Goal: Task Accomplishment & Management: Use online tool/utility

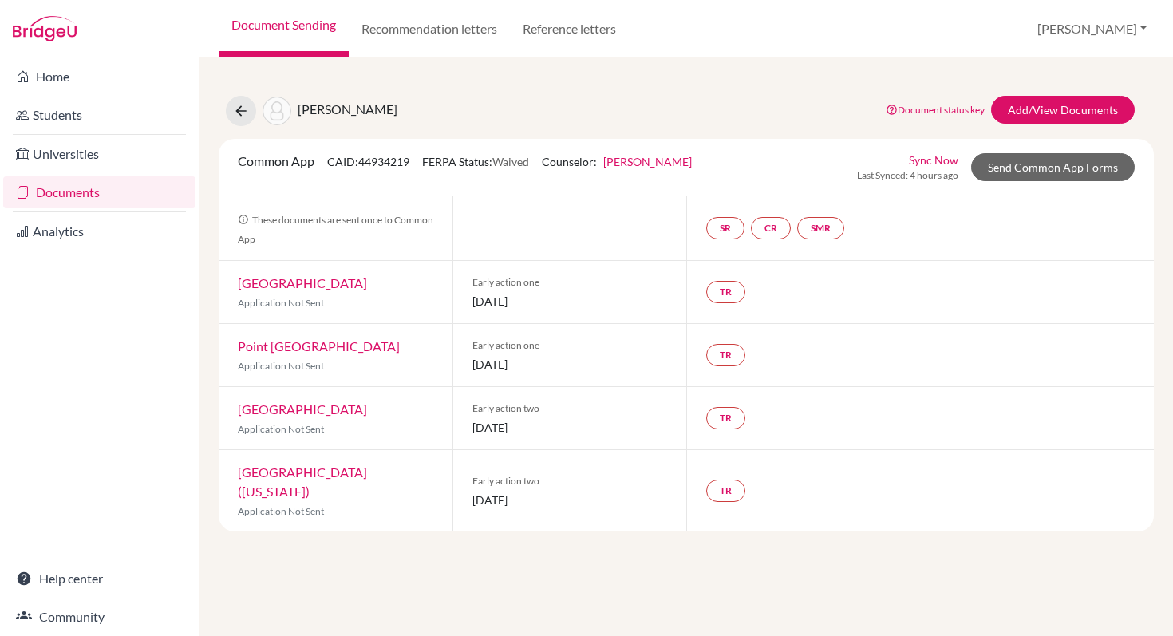
click at [42, 186] on link "Documents" at bounding box center [99, 192] width 192 height 32
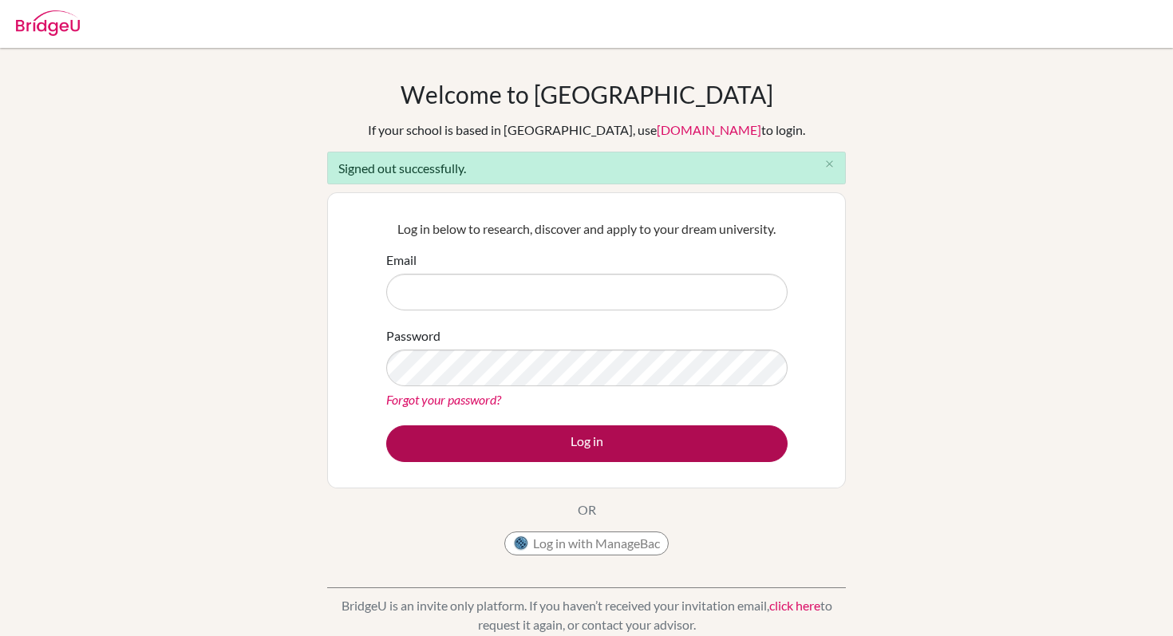
type input "[PERSON_NAME][EMAIL_ADDRESS][PERSON_NAME][DOMAIN_NAME]"
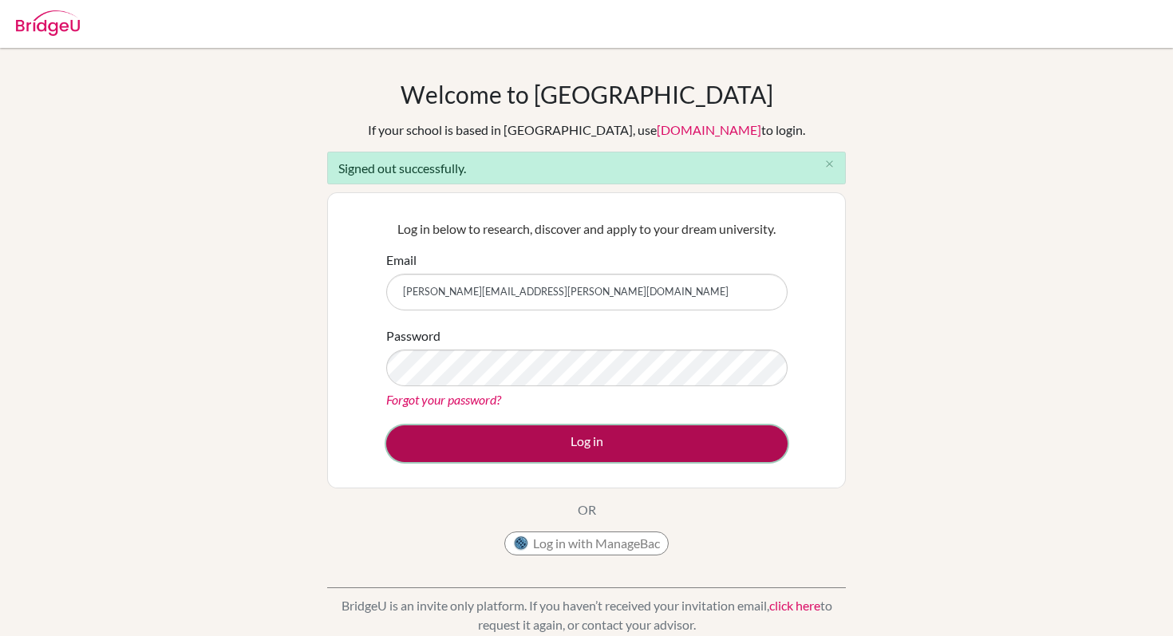
click at [610, 440] on button "Log in" at bounding box center [586, 443] width 401 height 37
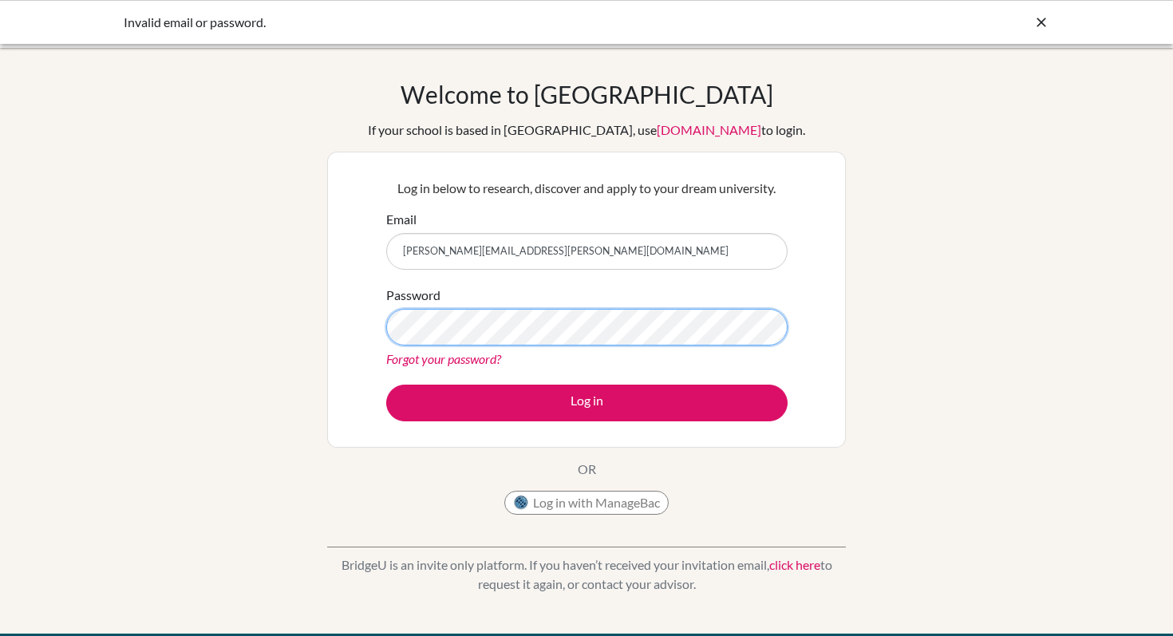
click at [386, 385] on button "Log in" at bounding box center [586, 403] width 401 height 37
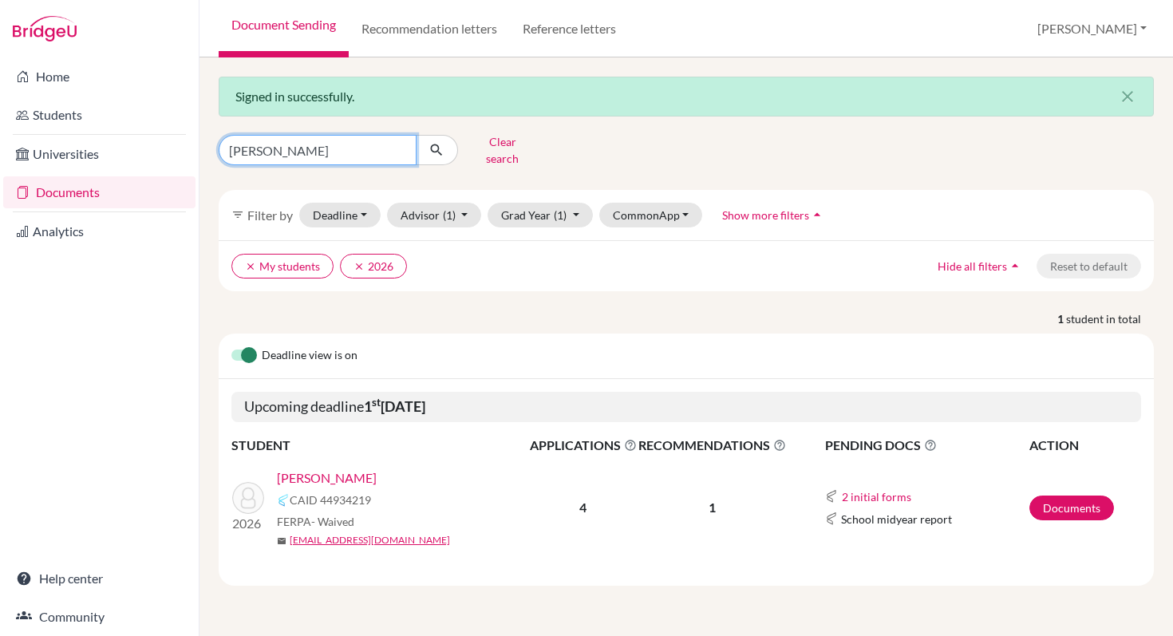
click at [319, 143] on input "wilson" at bounding box center [318, 150] width 198 height 30
type input "woodard"
click button "submit" at bounding box center [437, 150] width 42 height 30
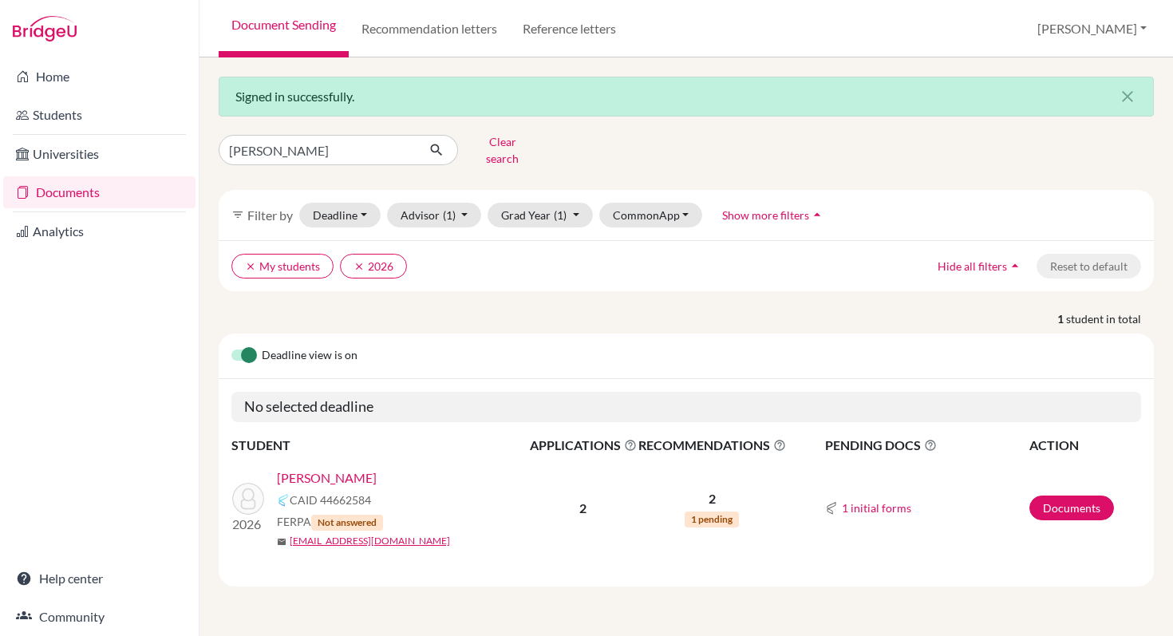
click at [345, 468] on link "Woodard, Isaiah" at bounding box center [327, 477] width 100 height 19
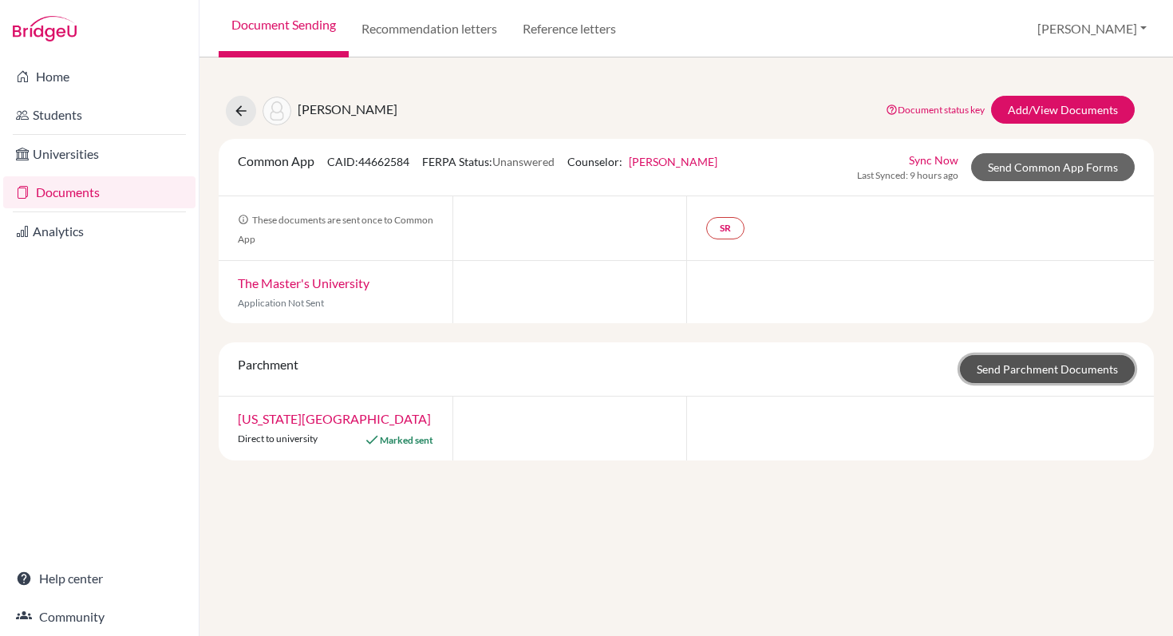
click at [1000, 369] on link "Send Parchment Documents" at bounding box center [1047, 369] width 175 height 28
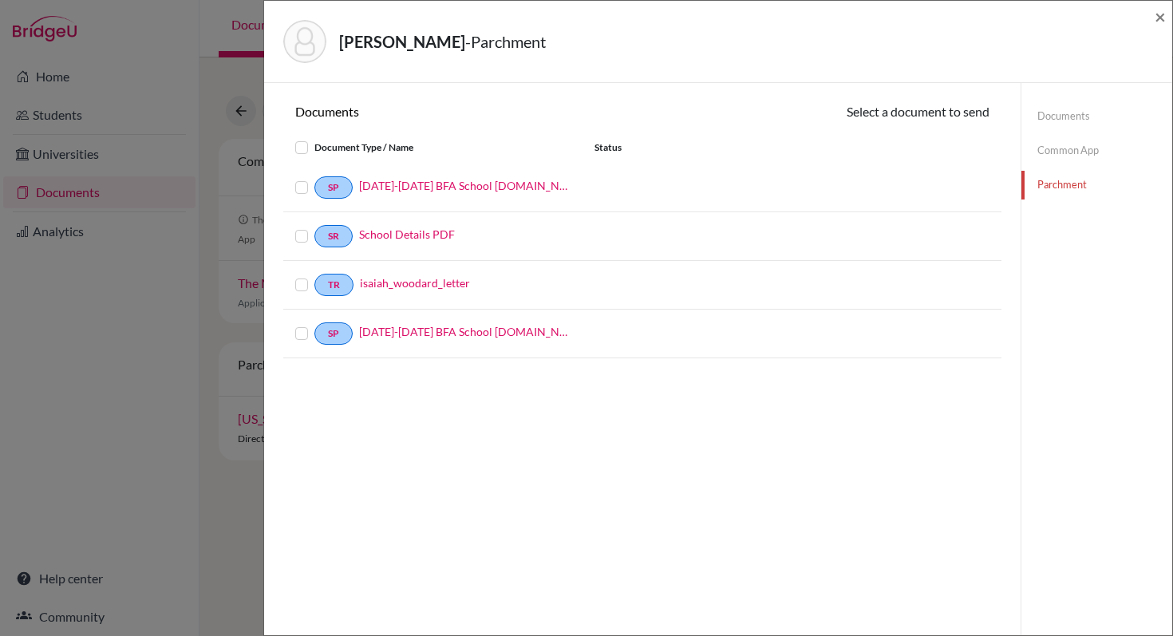
click at [1066, 110] on link "Documents" at bounding box center [1096, 116] width 151 height 28
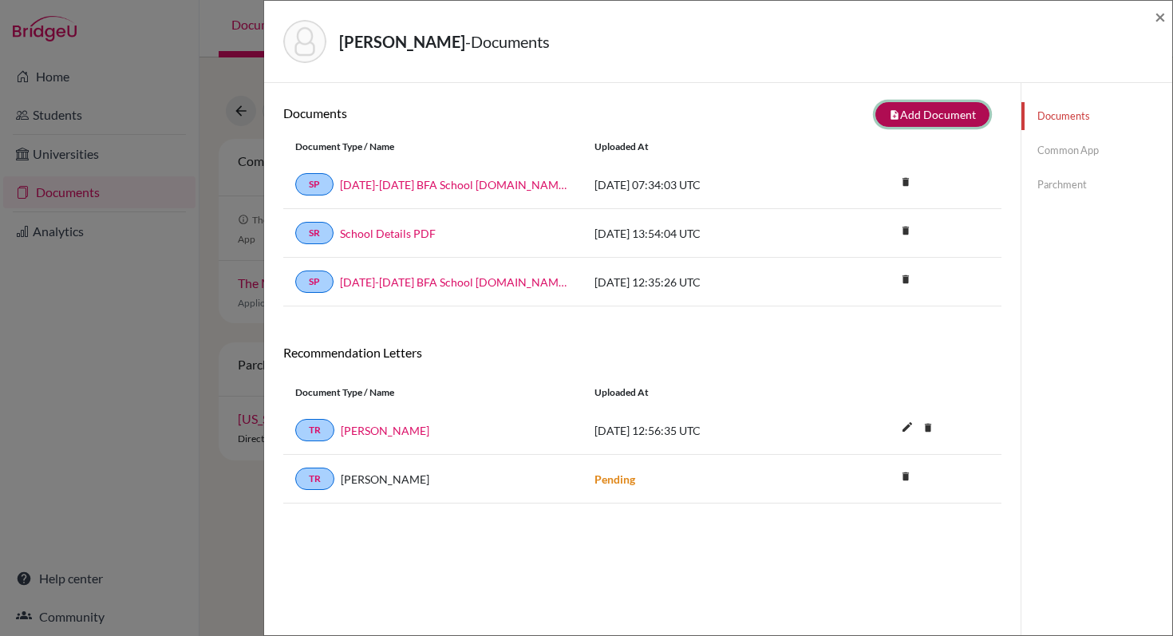
click at [912, 120] on button "note_add Add Document" at bounding box center [932, 114] width 114 height 25
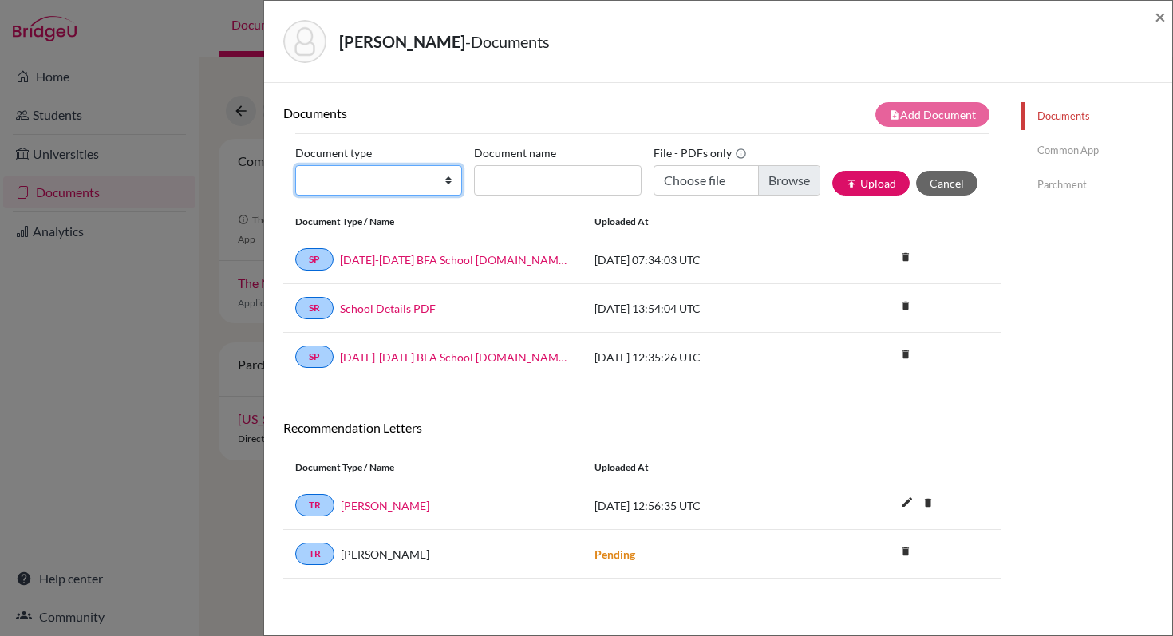
click at [433, 176] on select "Change explanation for Common App reports Counselor recommendation Internationa…" at bounding box center [378, 180] width 167 height 30
select select "2"
click at [295, 165] on select "Change explanation for Common App reports Counselor recommendation Internationa…" at bounding box center [378, 180] width 167 height 30
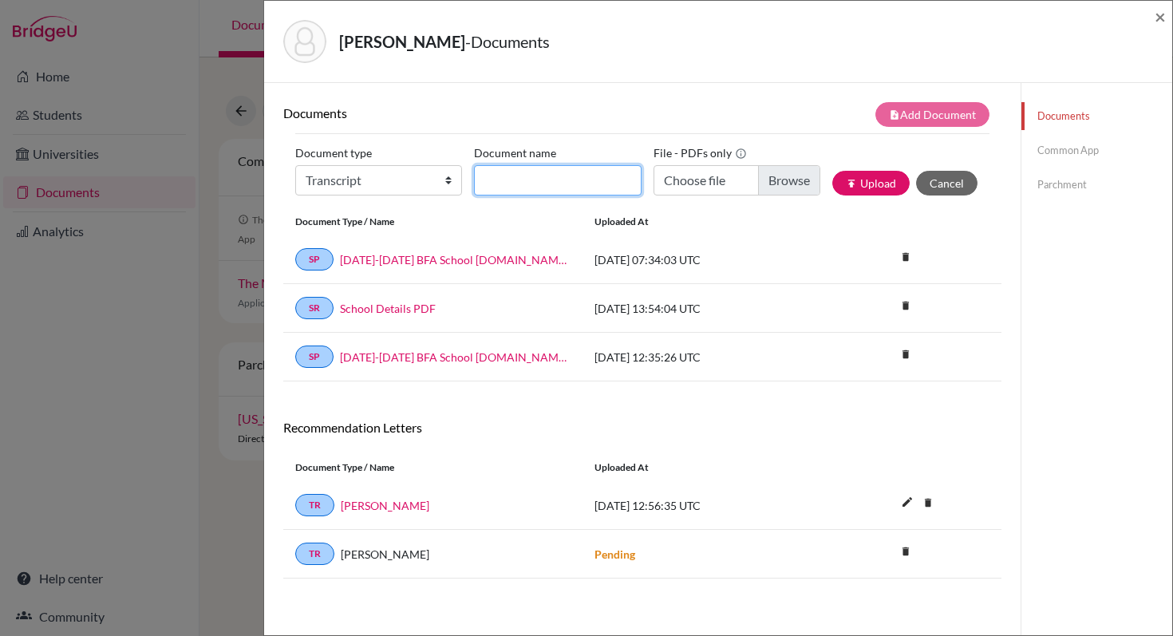
click at [568, 184] on input "Document name" at bounding box center [557, 180] width 167 height 30
type input "Woodard, Isaiah Junior Transcript"
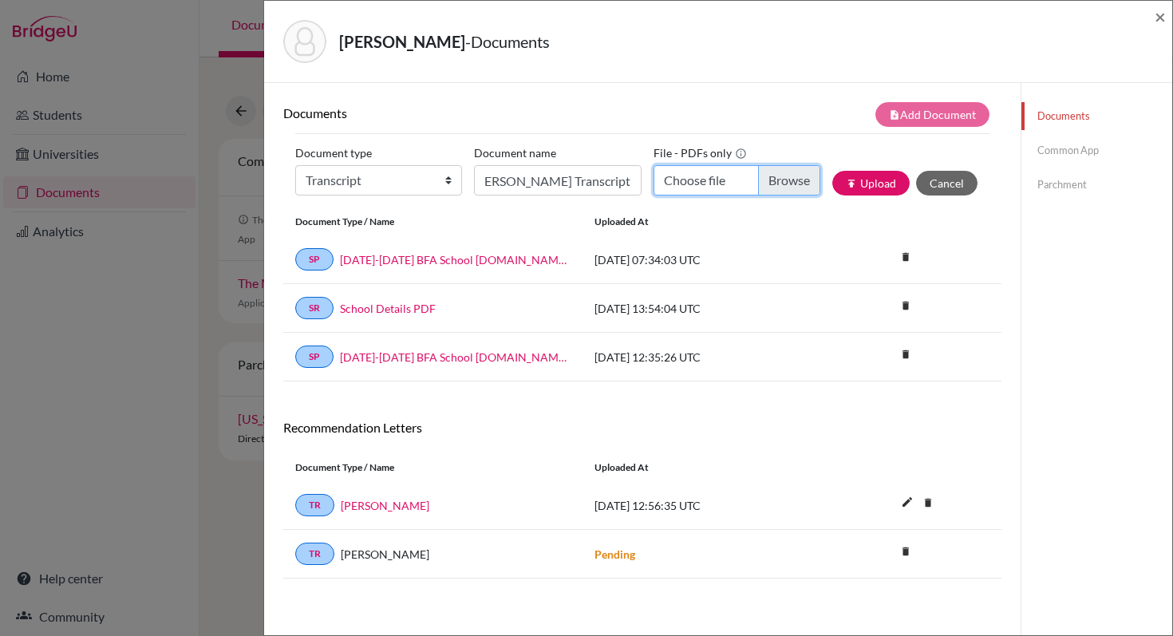
click at [796, 172] on input "Choose file" at bounding box center [736, 180] width 167 height 30
type input "C:\fakepath\Woodard, Isaiah Junior Transcript.pdf"
click at [888, 182] on button "publish Upload" at bounding box center [870, 183] width 77 height 25
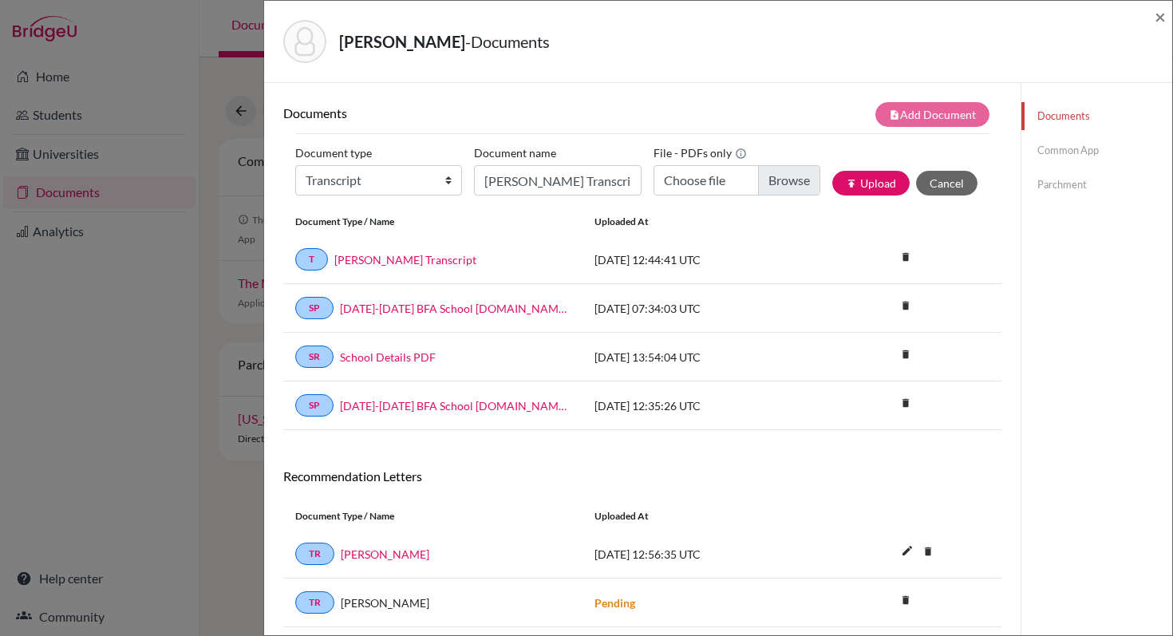
click at [1059, 191] on link "Parchment" at bounding box center [1096, 185] width 151 height 28
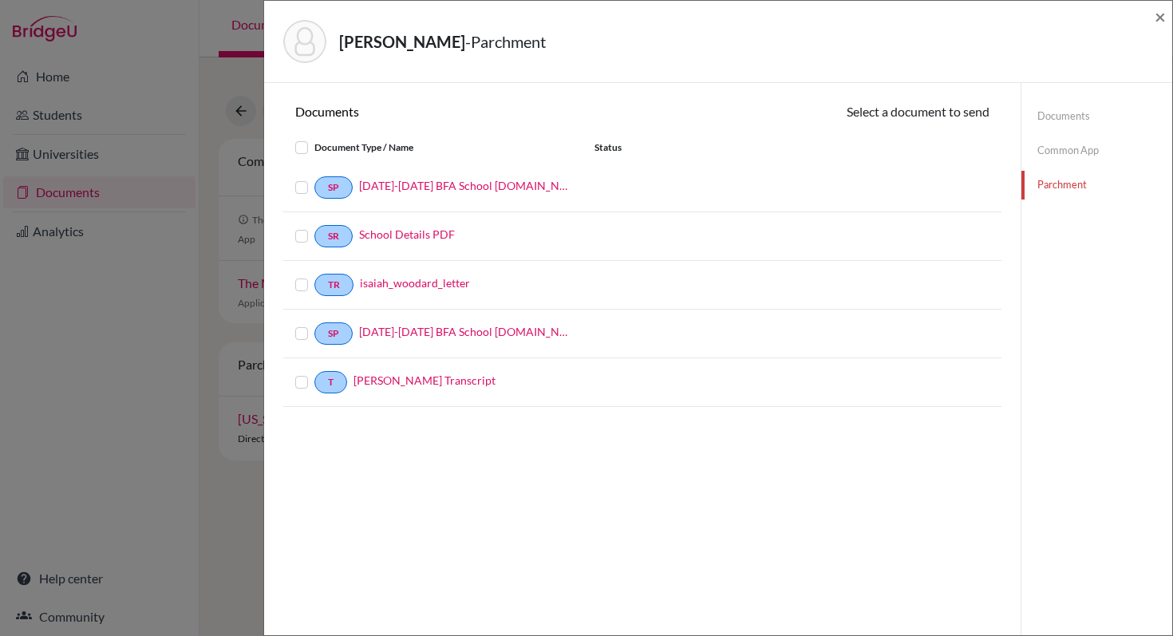
click at [314, 324] on label at bounding box center [314, 324] width 0 height 0
click at [0, 0] on input "checkbox" at bounding box center [0, 0] width 0 height 0
click at [314, 325] on label at bounding box center [314, 325] width 0 height 0
click at [0, 0] on input "checkbox" at bounding box center [0, 0] width 0 height 0
click at [411, 284] on link "isaiah_woodard_letter" at bounding box center [415, 282] width 110 height 17
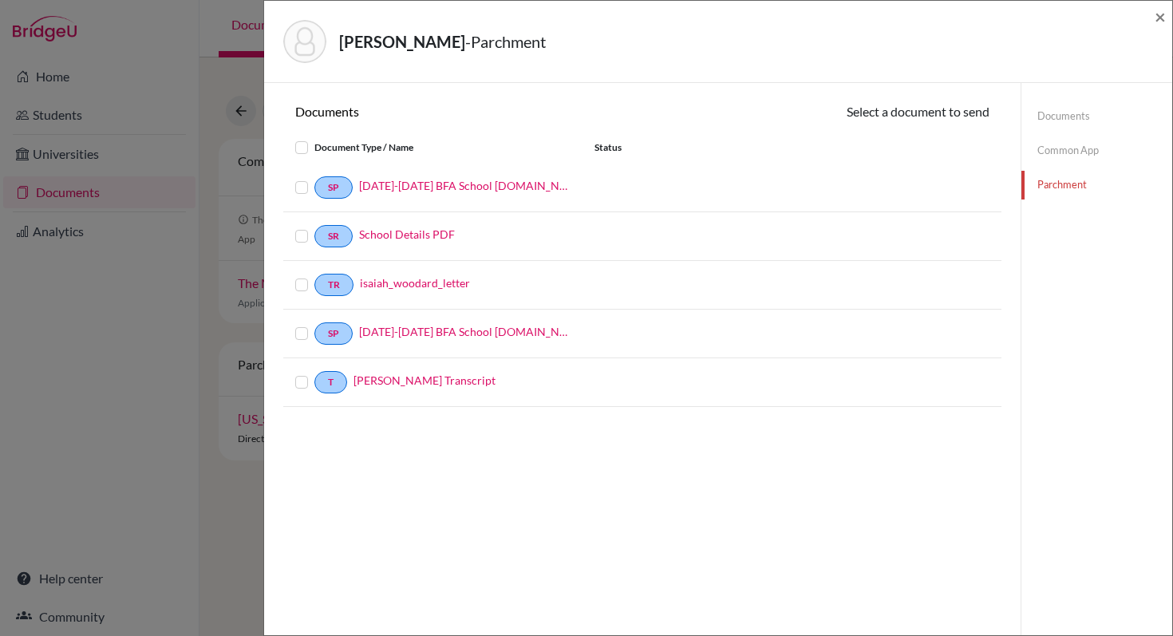
click at [314, 324] on label at bounding box center [314, 324] width 0 height 0
click at [0, 0] on input "checkbox" at bounding box center [0, 0] width 0 height 0
click at [314, 277] on label at bounding box center [314, 277] width 0 height 0
click at [0, 0] on input "checkbox" at bounding box center [0, 0] width 0 height 0
click at [314, 374] on label at bounding box center [314, 374] width 0 height 0
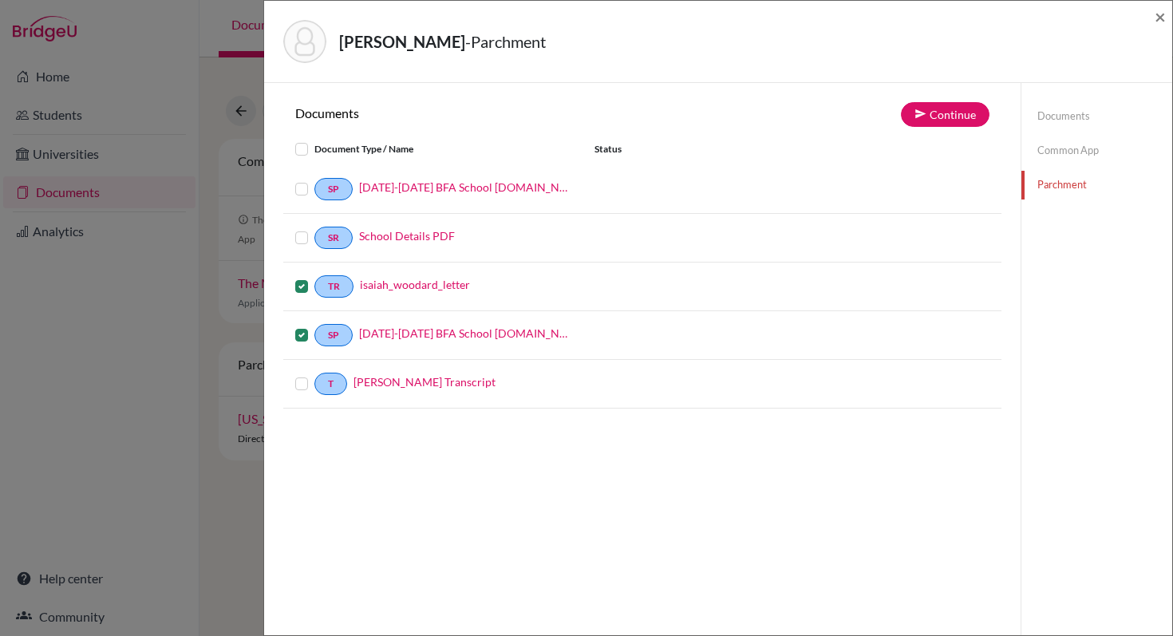
click at [0, 0] on input "checkbox" at bounding box center [0, 0] width 0 height 0
click at [940, 113] on button "Continue" at bounding box center [945, 114] width 89 height 25
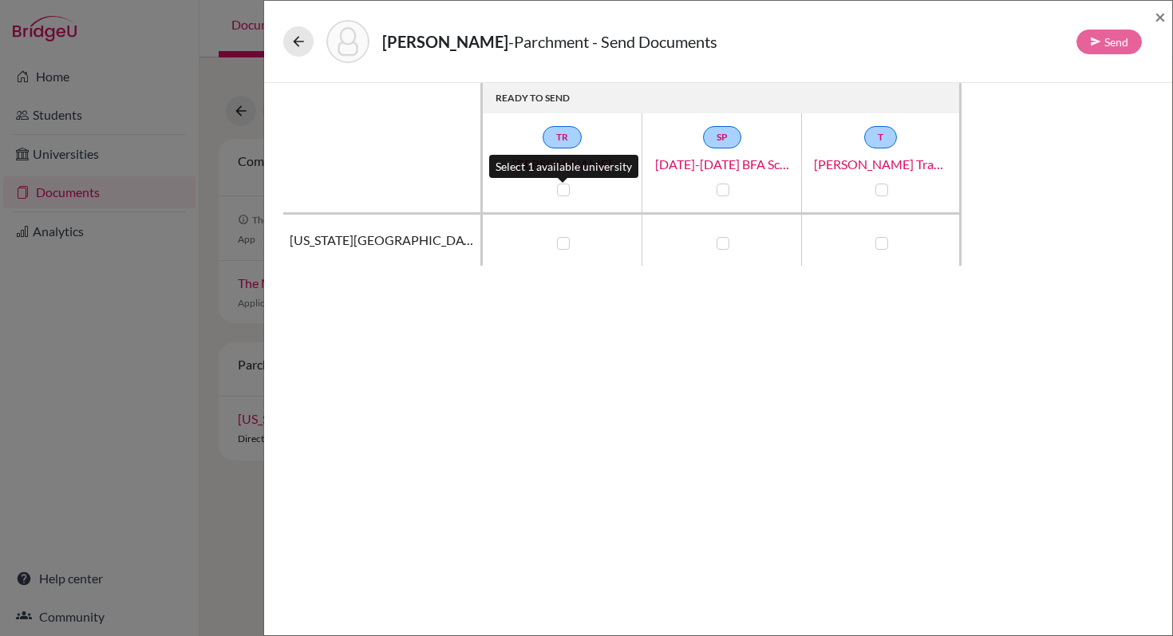
click at [568, 195] on label at bounding box center [563, 189] width 13 height 13
click at [566, 195] on input "checkbox" at bounding box center [559, 188] width 13 height 16
checkbox input "true"
click at [731, 191] on div at bounding box center [721, 189] width 19 height 19
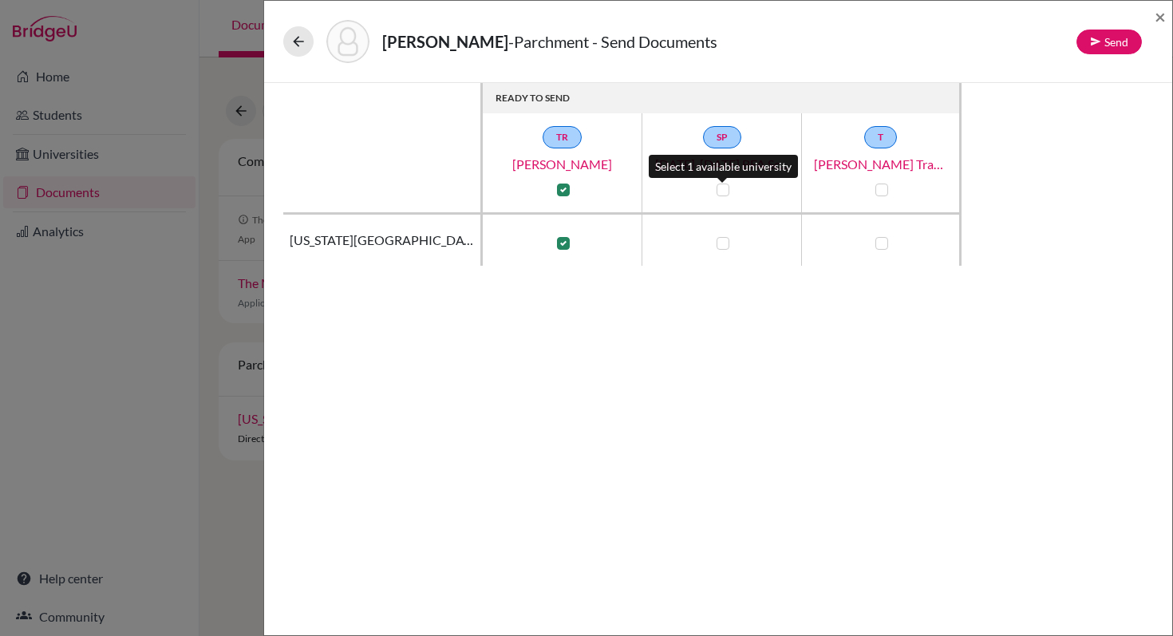
click at [721, 184] on label at bounding box center [722, 189] width 13 height 13
click at [721, 184] on input "checkbox" at bounding box center [718, 188] width 13 height 16
checkbox input "true"
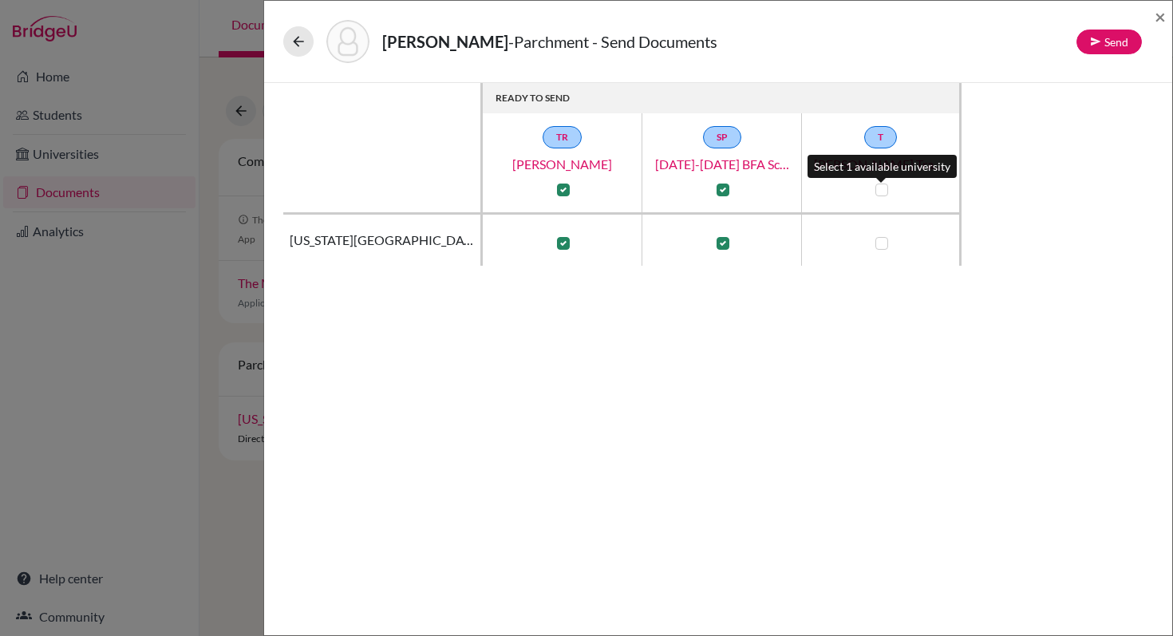
click at [885, 186] on label at bounding box center [881, 189] width 13 height 13
click at [884, 186] on input "checkbox" at bounding box center [877, 188] width 13 height 16
checkbox input "true"
click at [1109, 35] on button "Send" at bounding box center [1108, 42] width 65 height 25
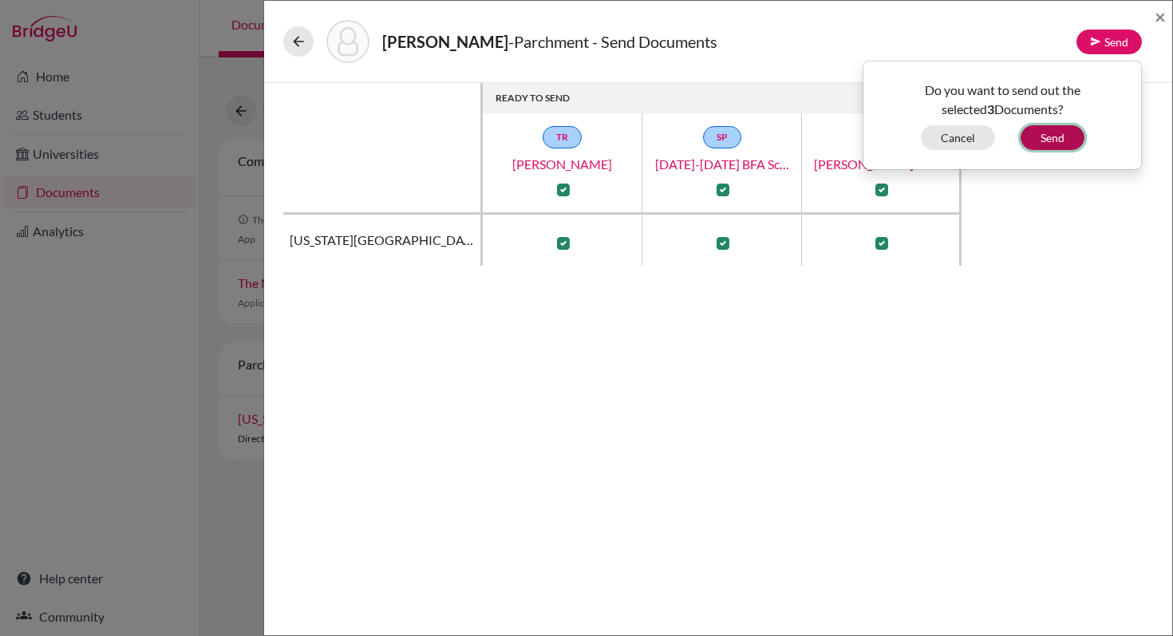
click at [1049, 135] on button "Send" at bounding box center [1052, 137] width 64 height 25
checkbox input "false"
